Goal: Information Seeking & Learning: Check status

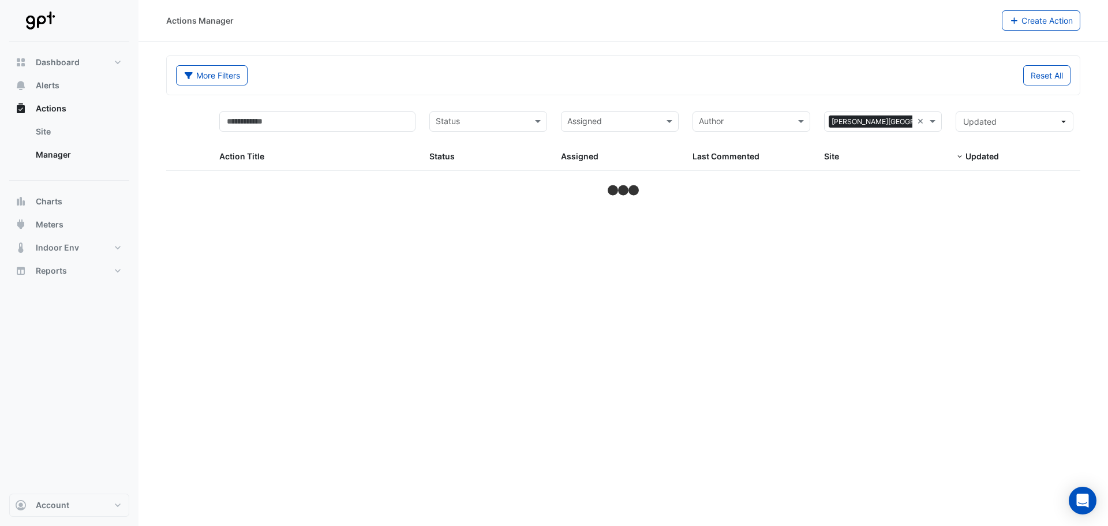
select select "***"
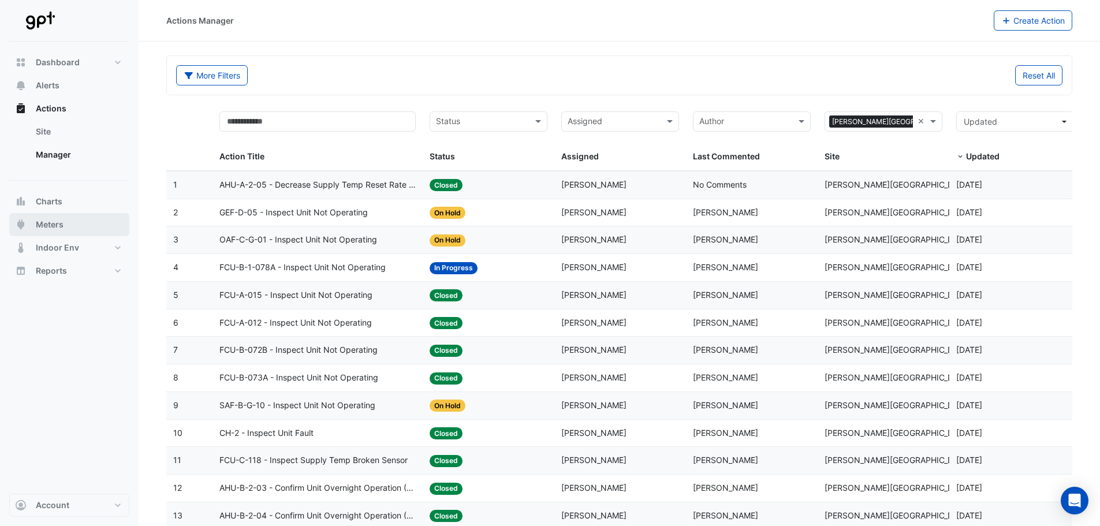
click at [65, 221] on button "Meters" at bounding box center [69, 224] width 120 height 23
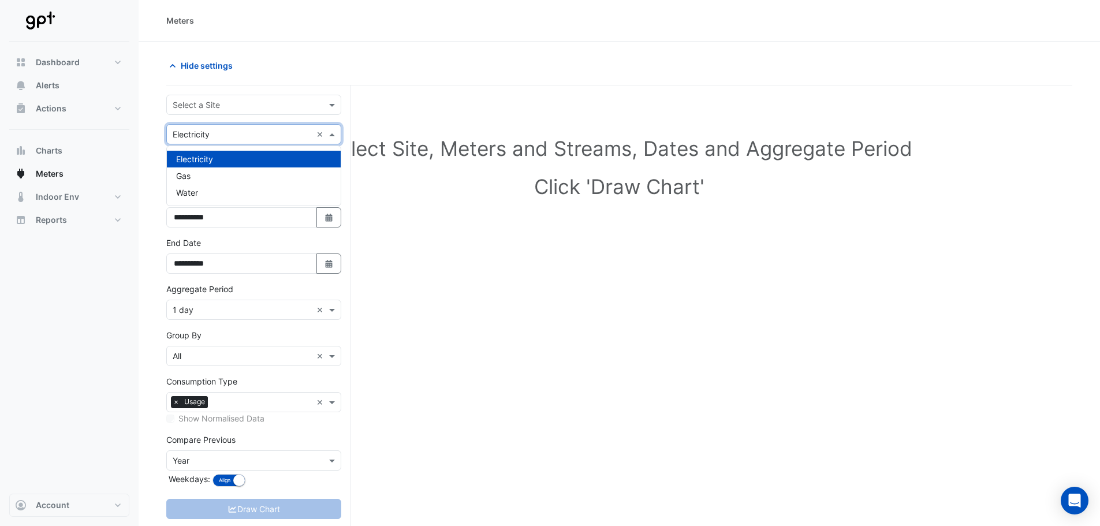
click at [253, 130] on input "text" at bounding box center [242, 135] width 139 height 12
click at [218, 197] on div "Water" at bounding box center [254, 192] width 174 height 17
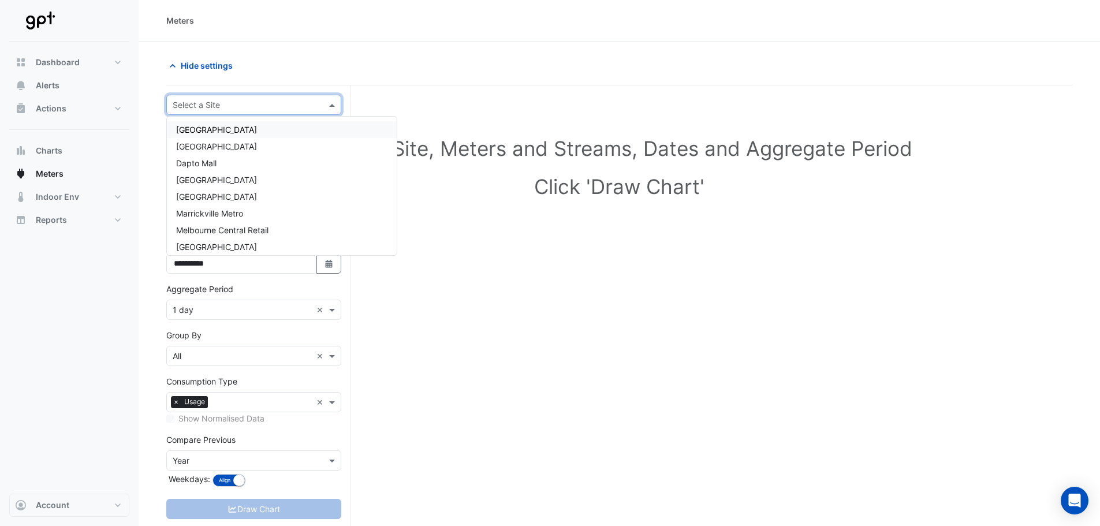
click at [233, 101] on input "text" at bounding box center [242, 105] width 139 height 12
click at [222, 241] on span "[PERSON_NAME][GEOGRAPHIC_DATA][PERSON_NAME]" at bounding box center [281, 242] width 211 height 10
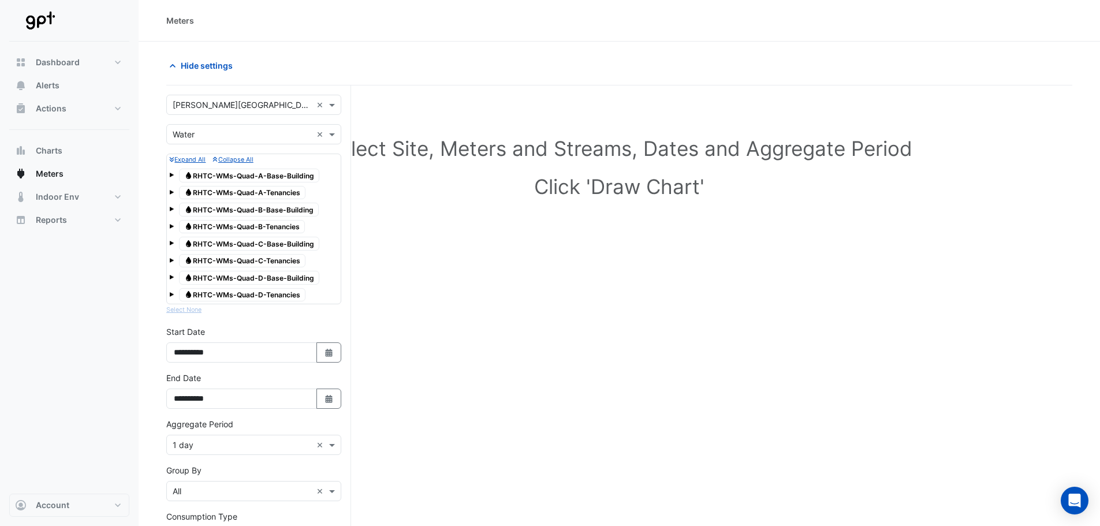
click at [172, 173] on span at bounding box center [171, 175] width 5 height 5
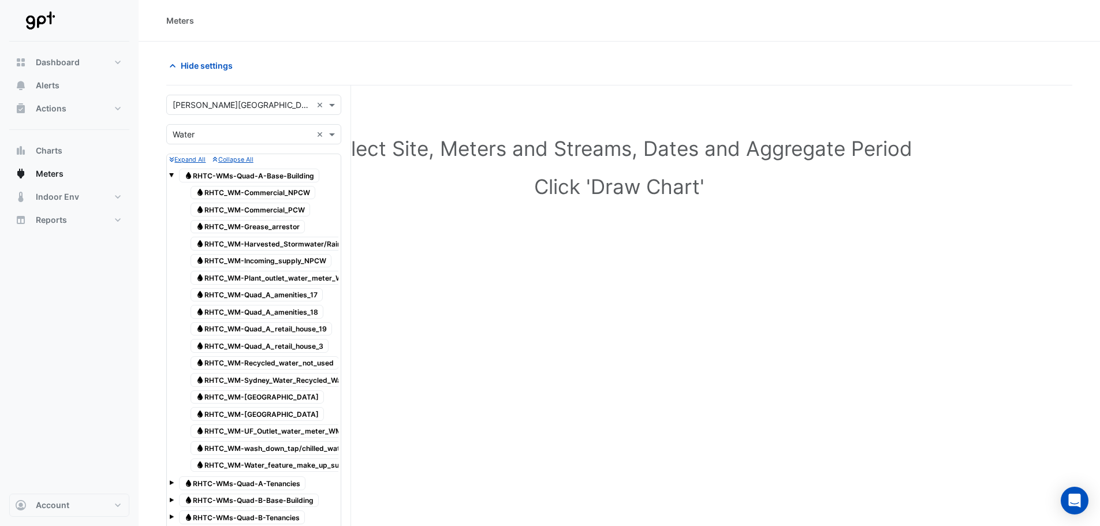
click at [171, 176] on span at bounding box center [171, 175] width 5 height 5
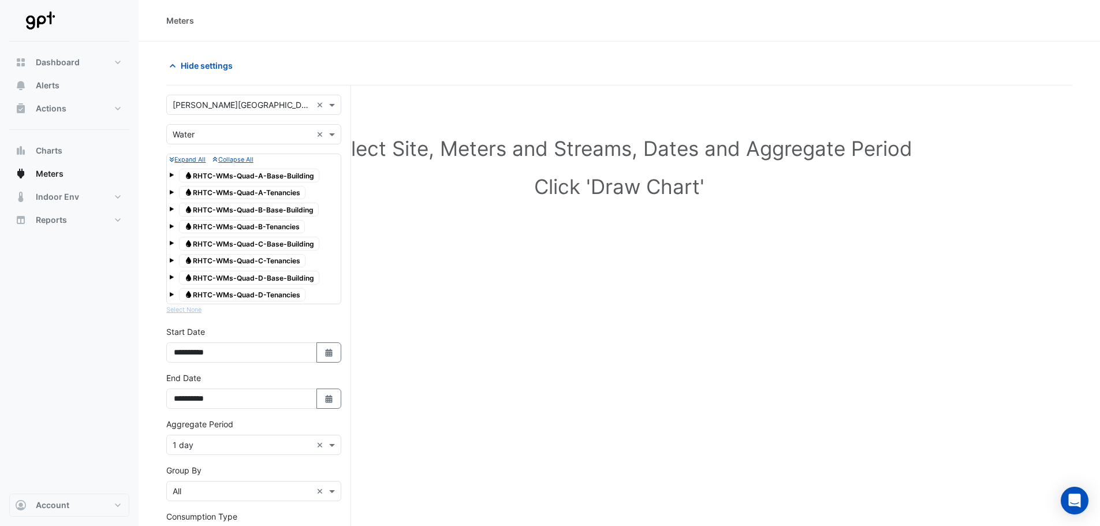
click at [169, 193] on span at bounding box center [171, 192] width 5 height 5
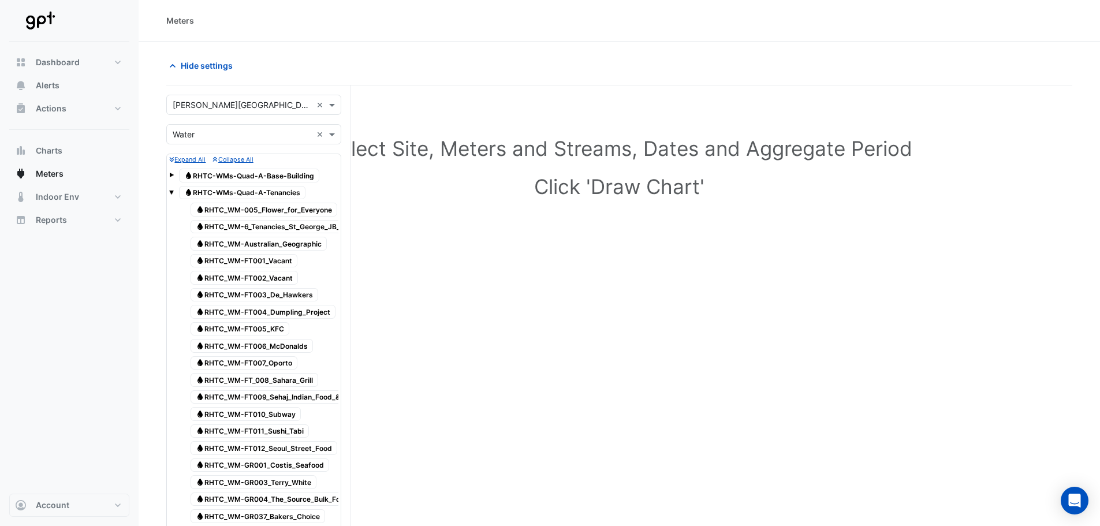
scroll to position [58, 0]
